Goal: Task Accomplishment & Management: Use online tool/utility

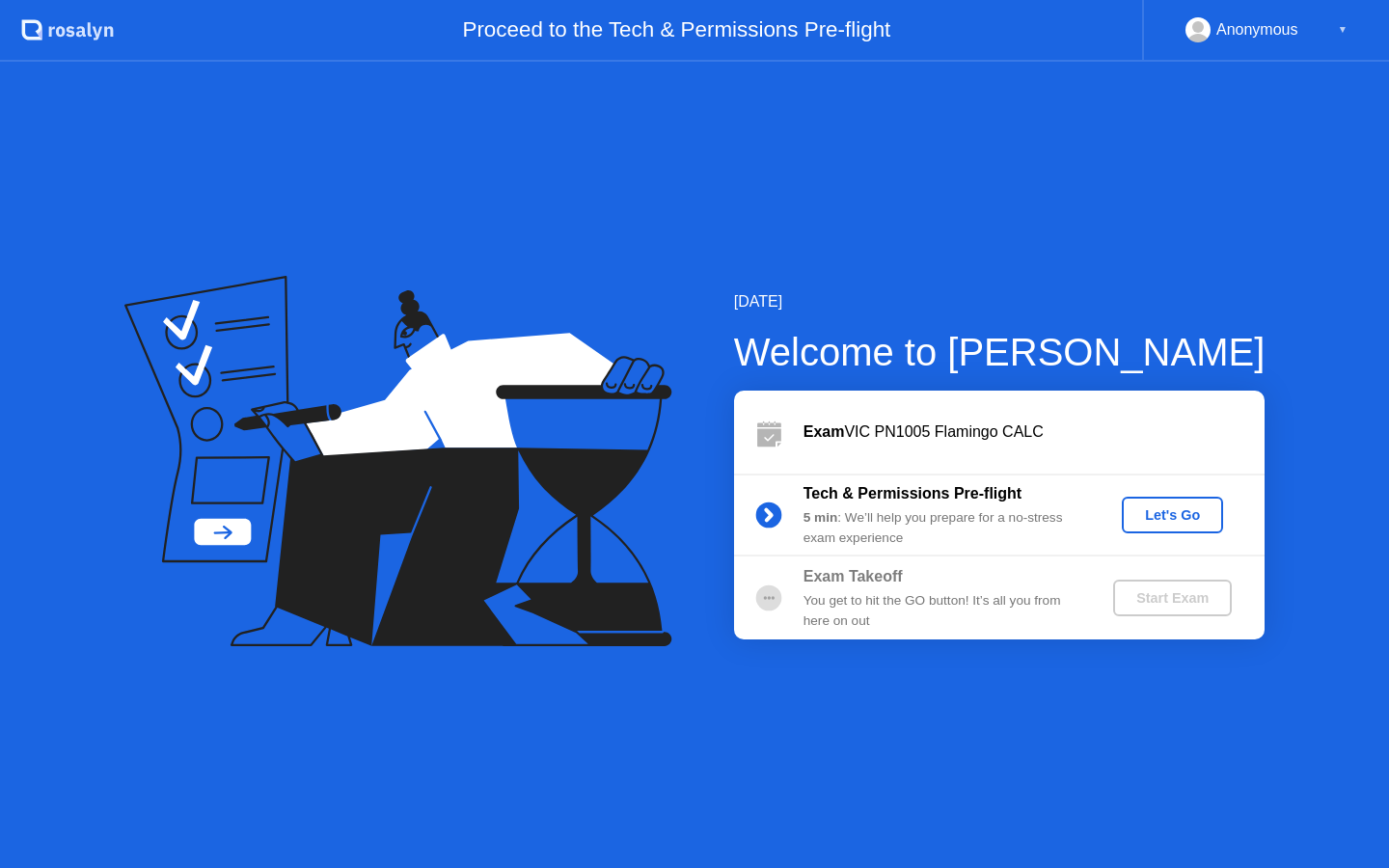
click at [1151, 522] on div "Let's Go" at bounding box center [1172, 515] width 86 height 16
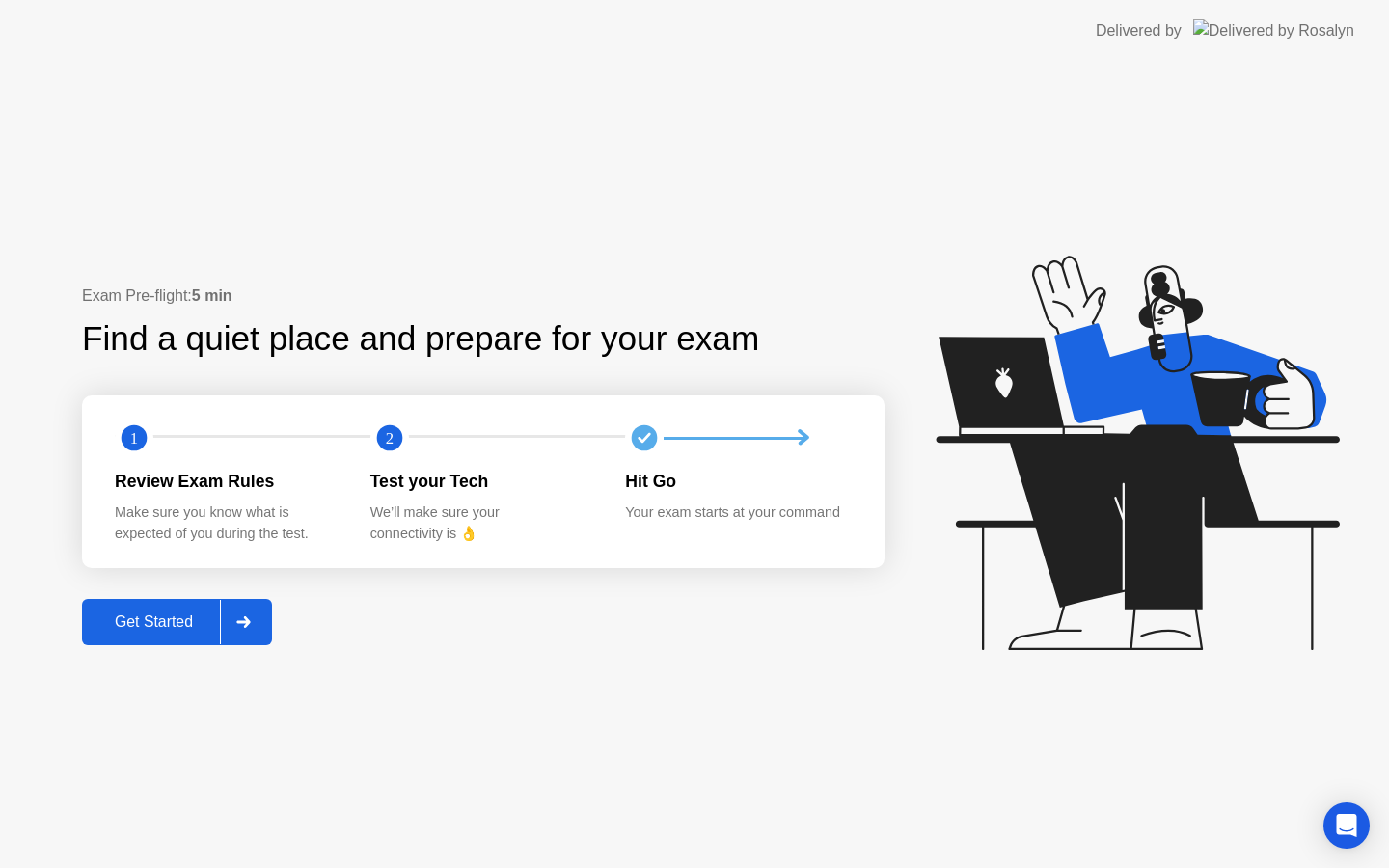
click at [182, 623] on div "Get Started" at bounding box center [153, 622] width 132 height 18
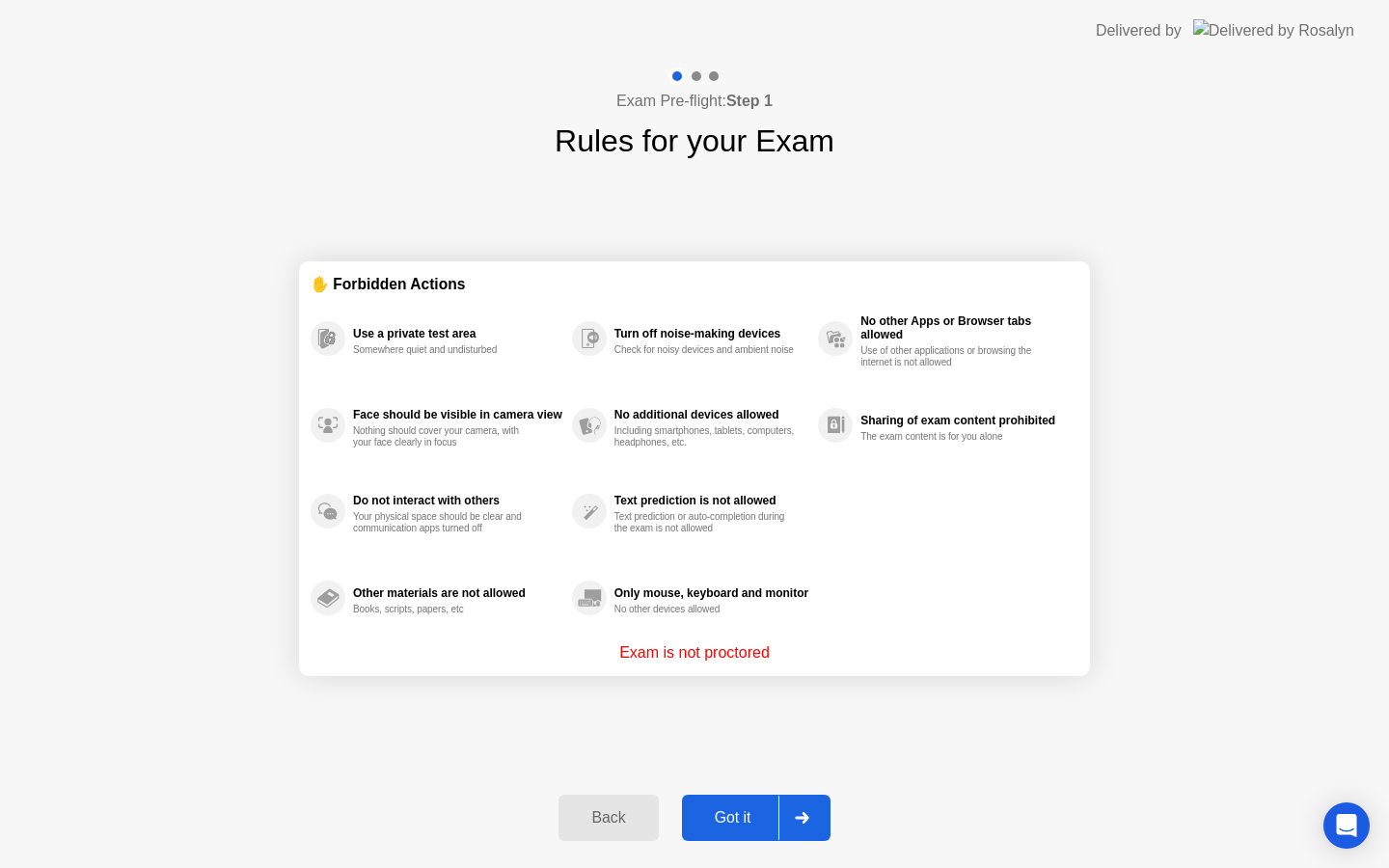
click at [748, 835] on button "Got it" at bounding box center [756, 818] width 148 height 46
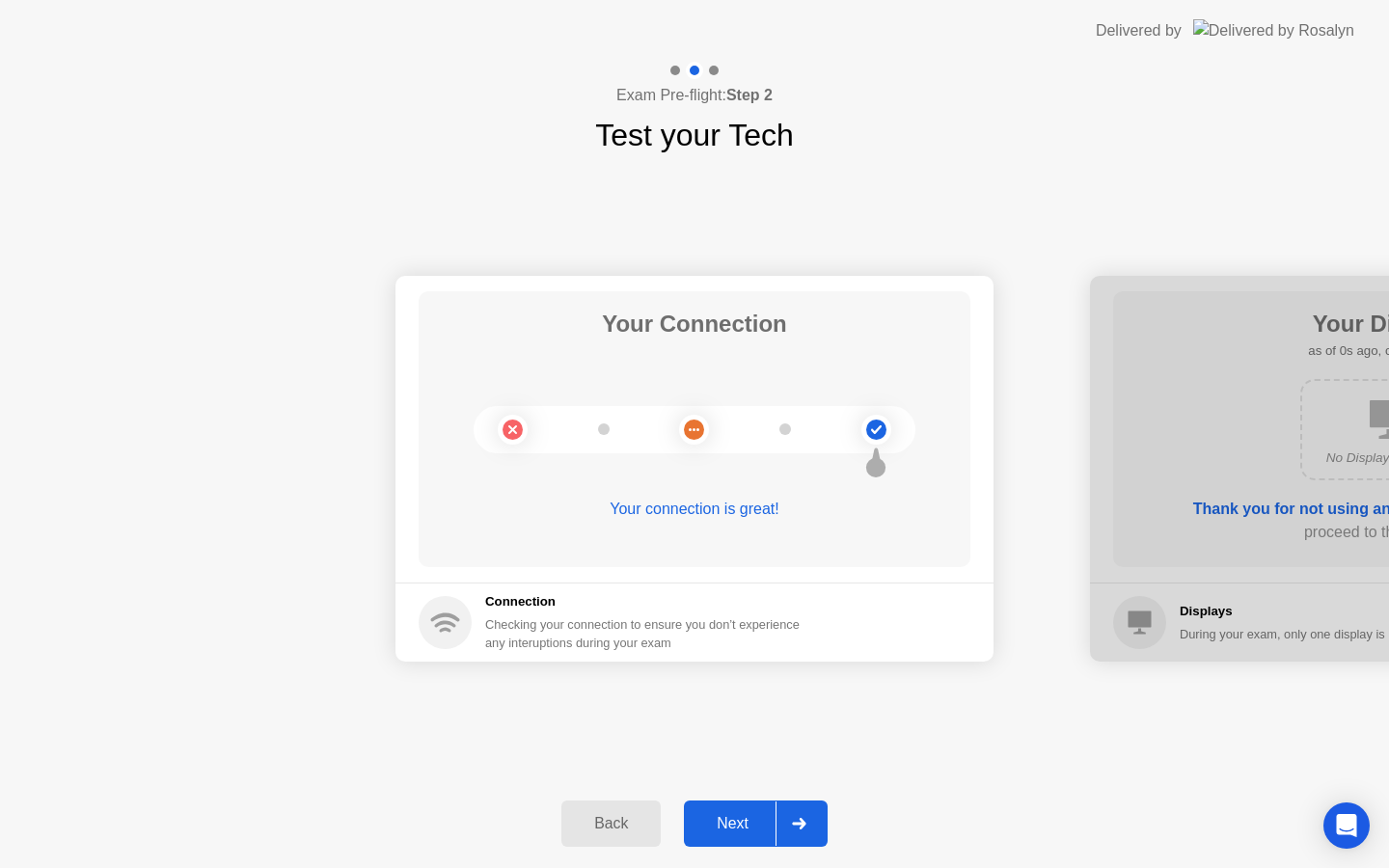
click at [753, 826] on div "Next" at bounding box center [732, 824] width 86 height 18
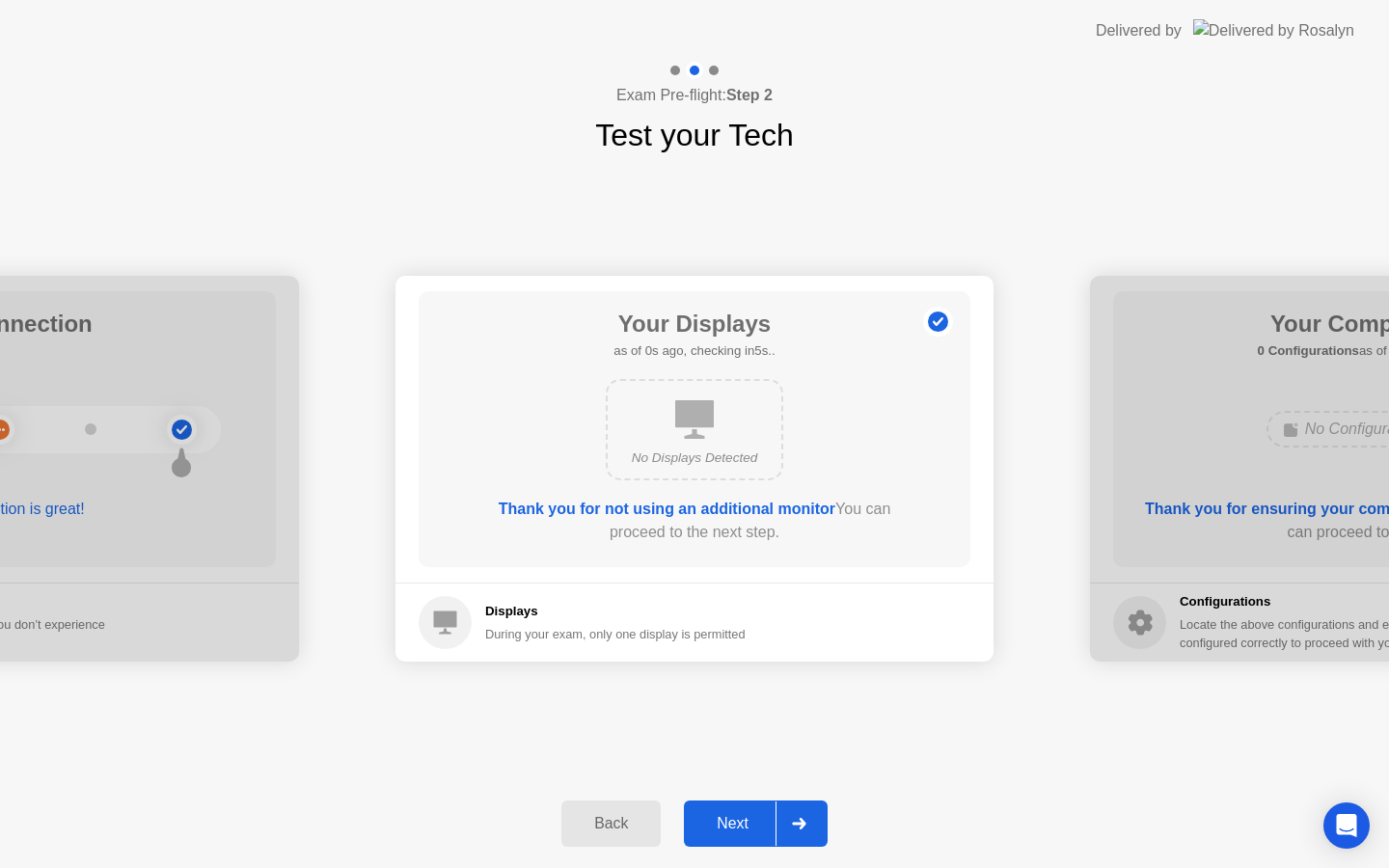
click at [753, 826] on div "Next" at bounding box center [732, 824] width 86 height 18
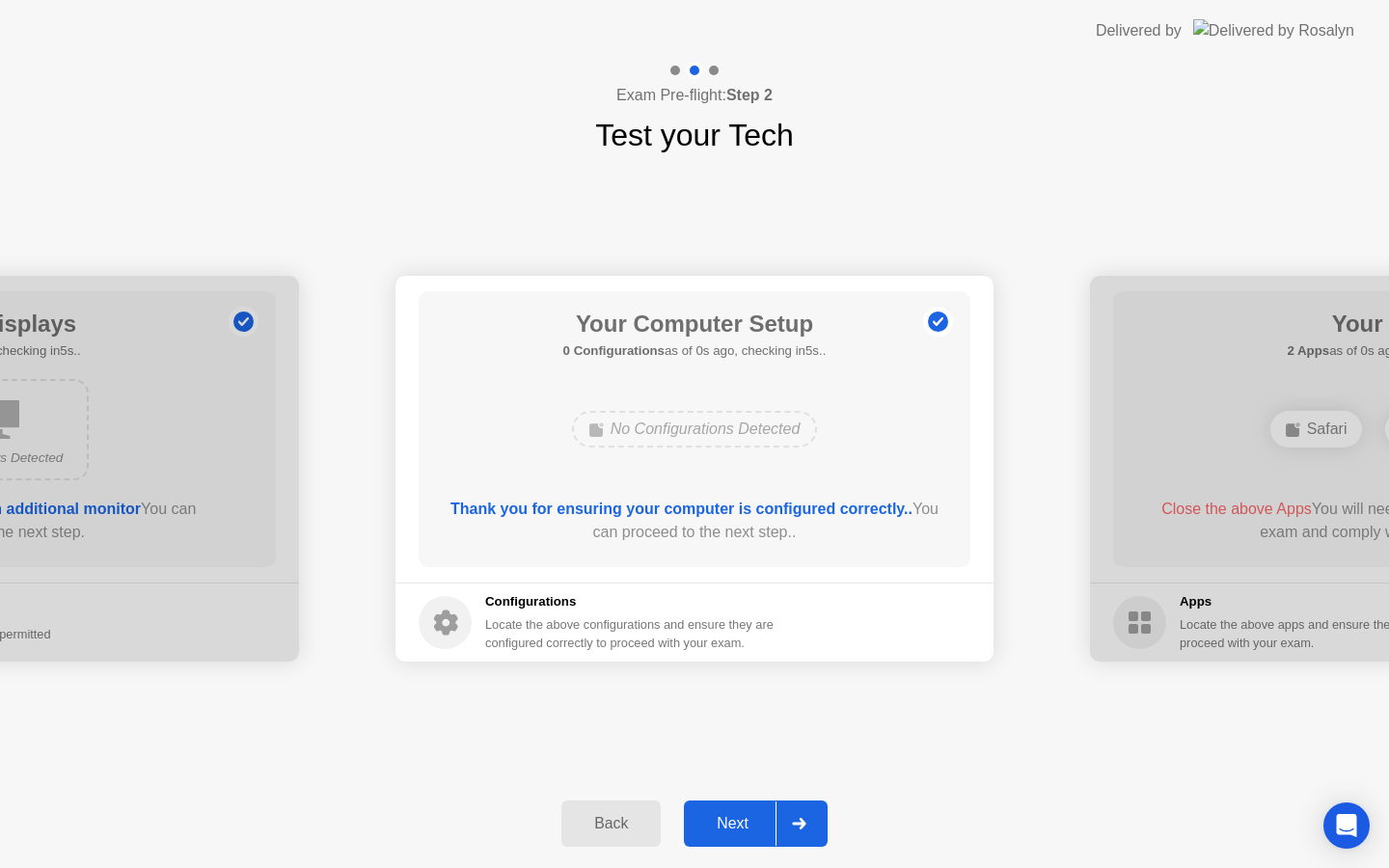
click at [753, 826] on div "Next" at bounding box center [732, 824] width 86 height 18
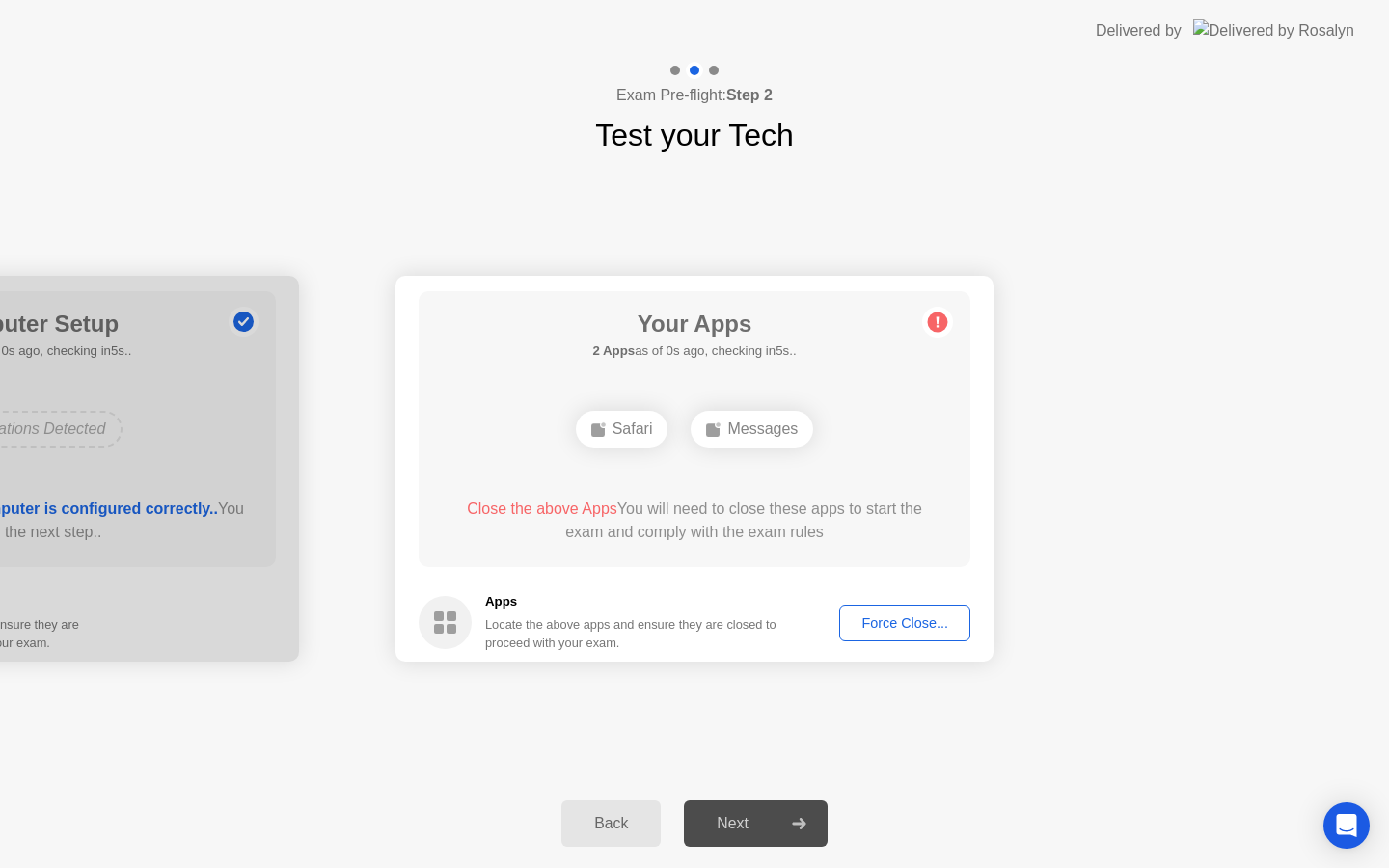
click at [753, 826] on div "Next" at bounding box center [732, 824] width 86 height 18
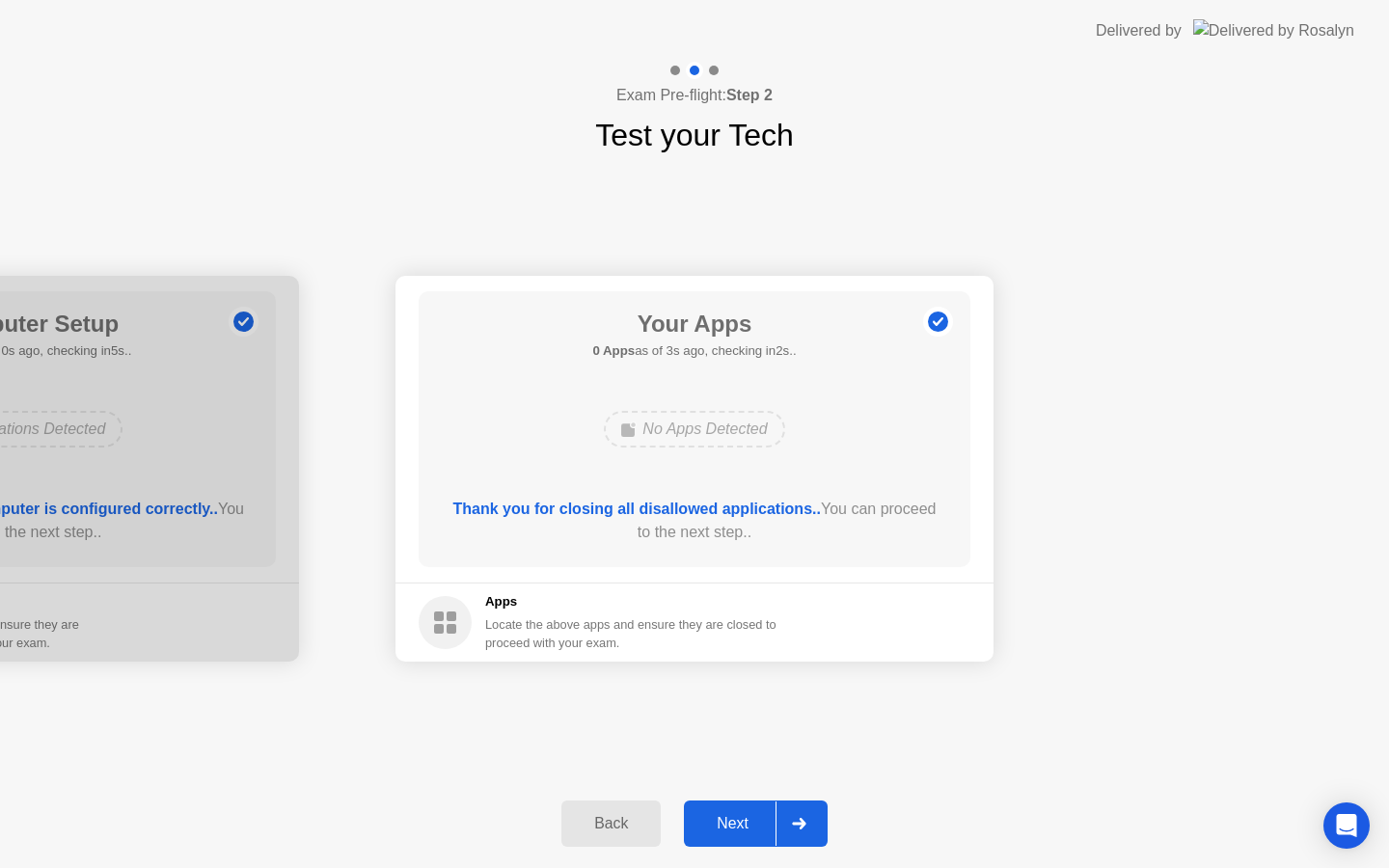
click at [707, 833] on div "Next" at bounding box center [732, 824] width 86 height 18
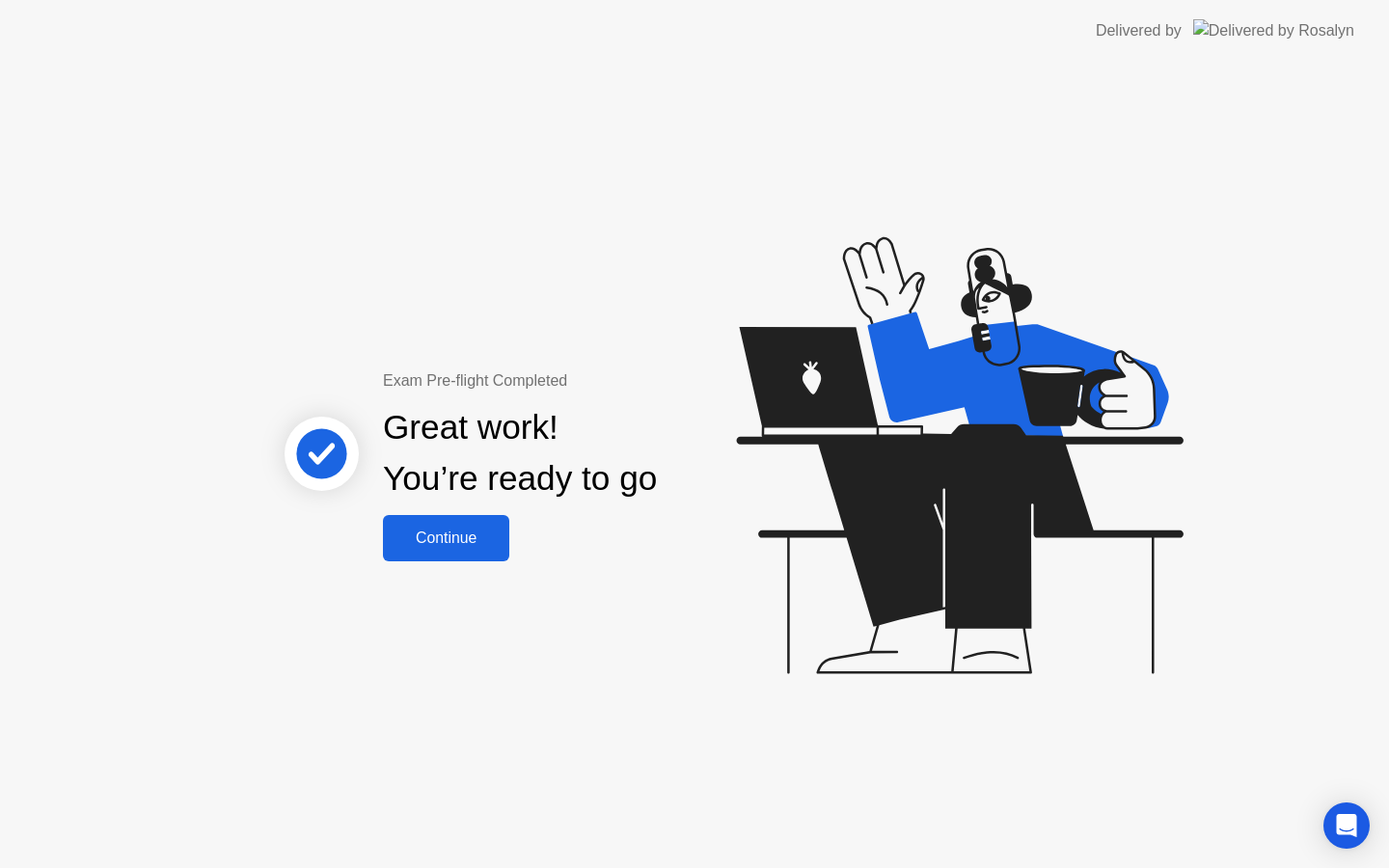
click at [461, 547] on div "Continue" at bounding box center [445, 539] width 115 height 18
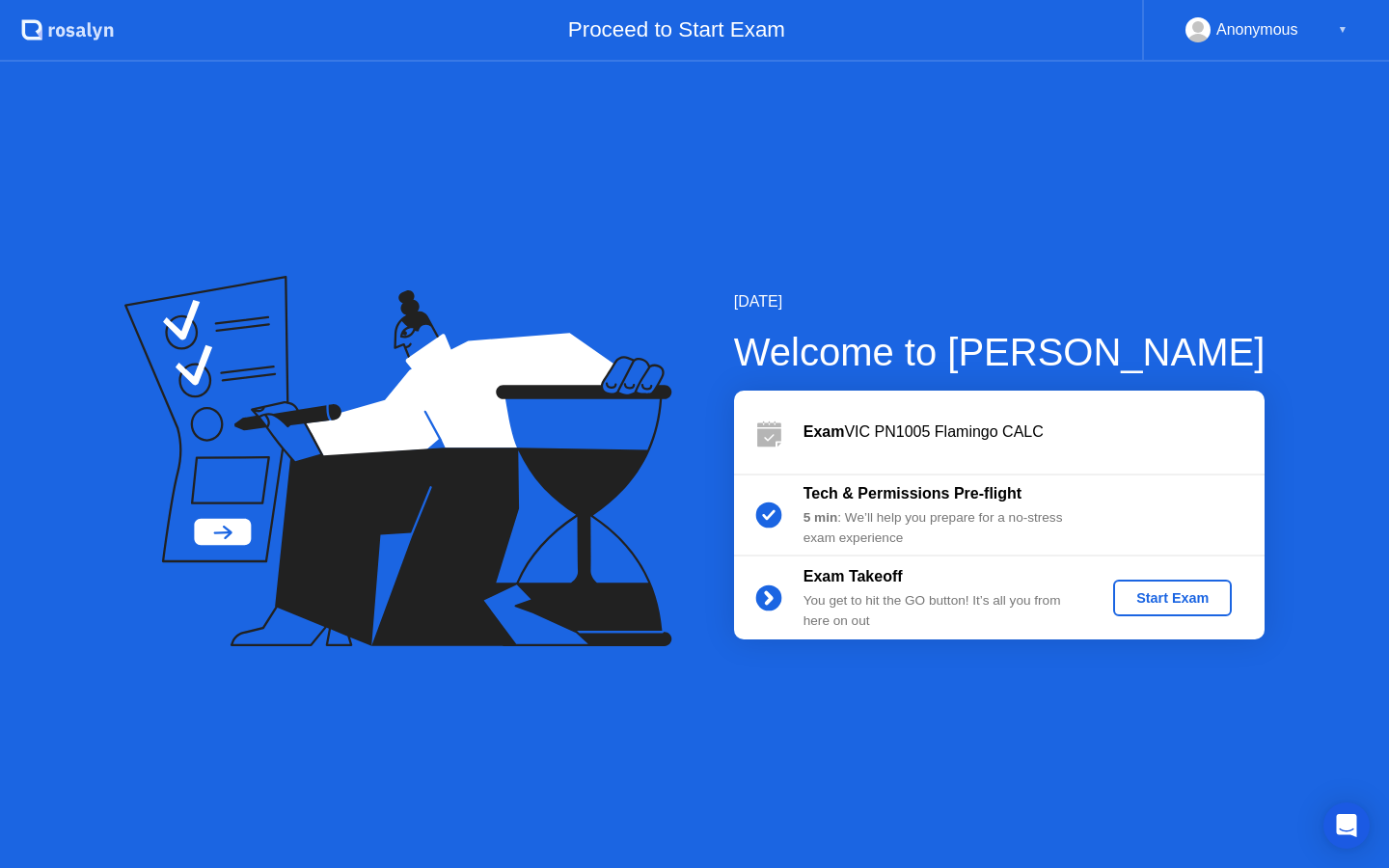
click at [1206, 601] on div "Start Exam" at bounding box center [1172, 599] width 103 height 16
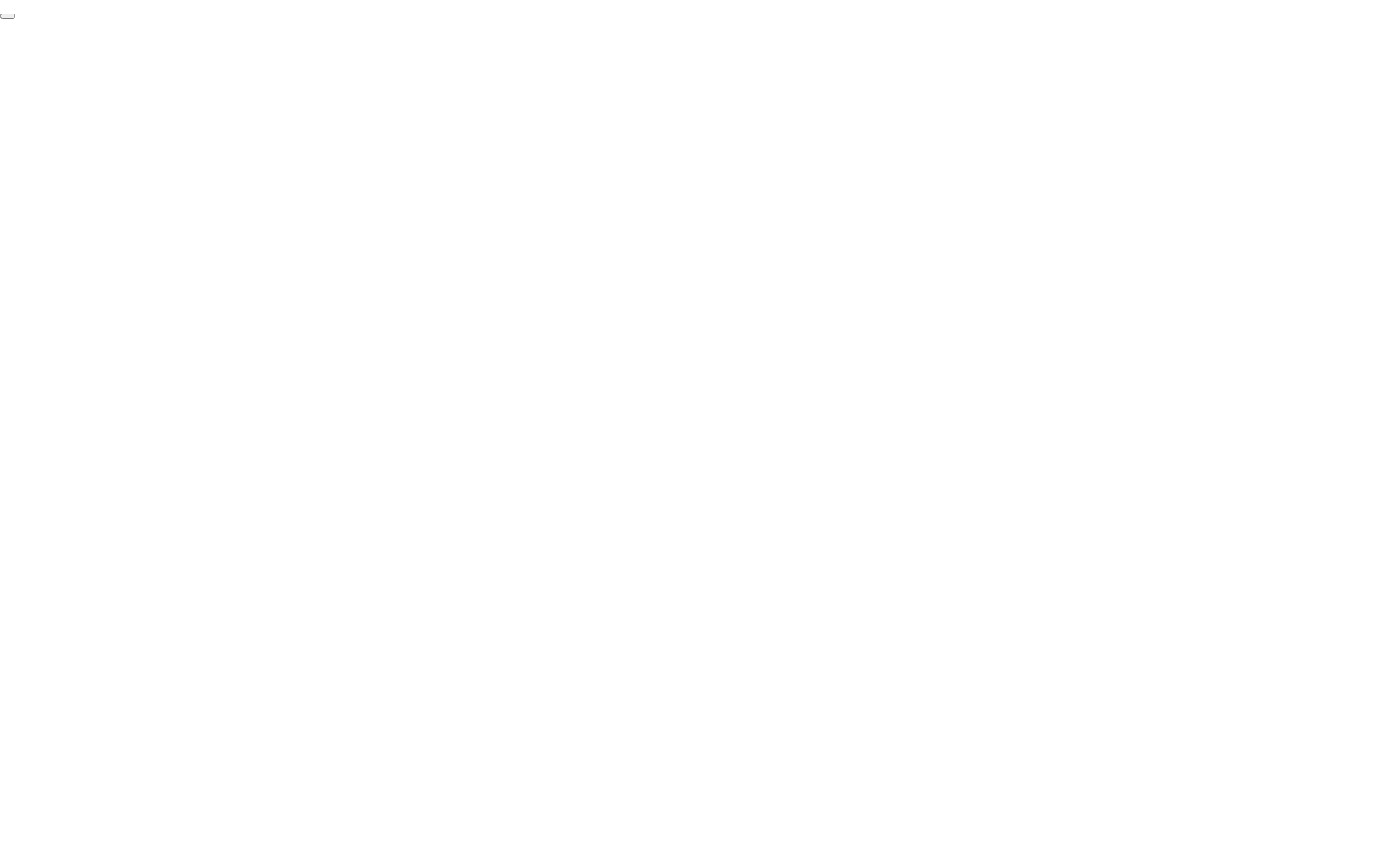
click div "End Proctoring Session"
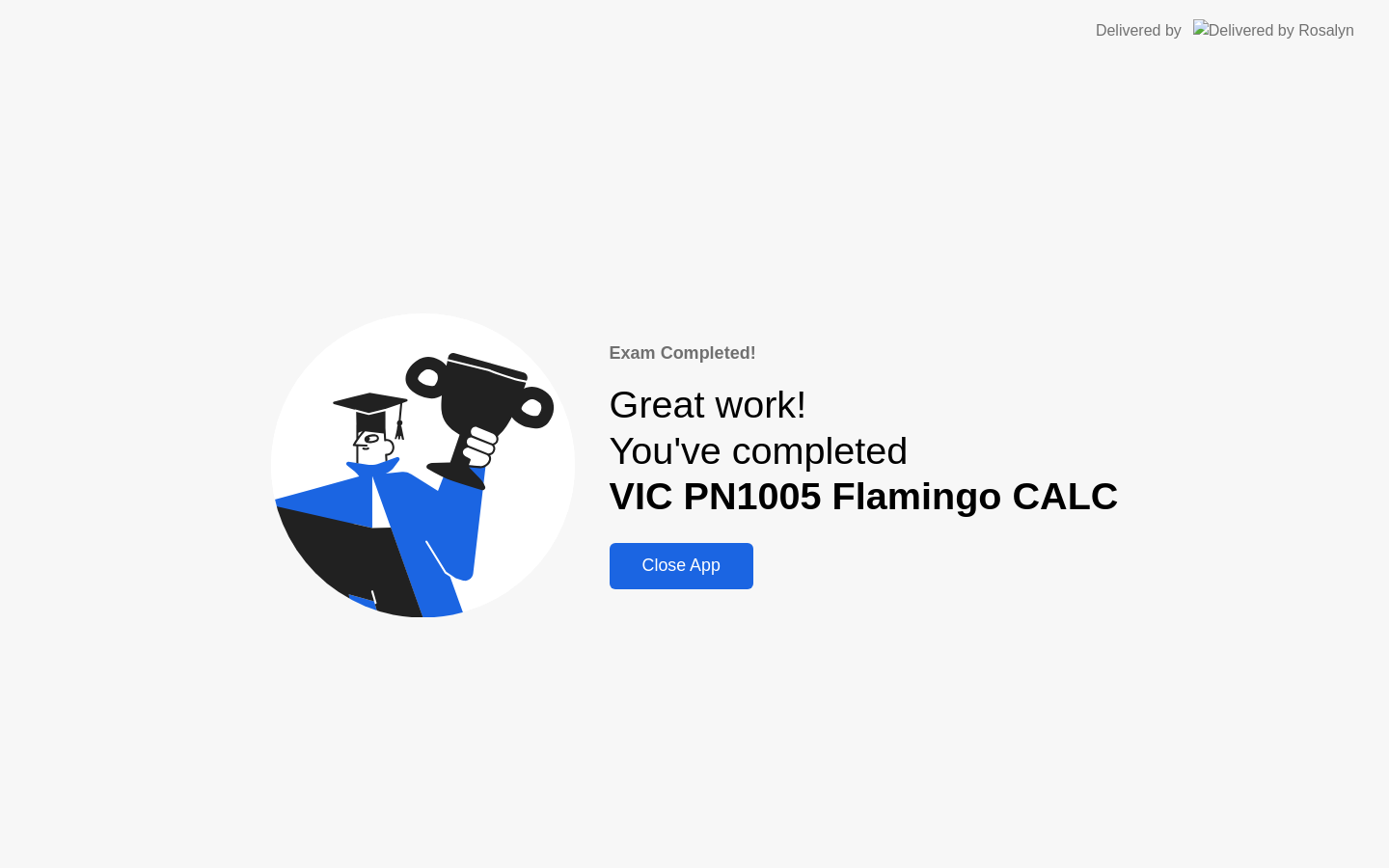
click at [718, 555] on div "Close App" at bounding box center [681, 565] width 132 height 21
